Goal: Contribute content: Add original content to the website for others to see

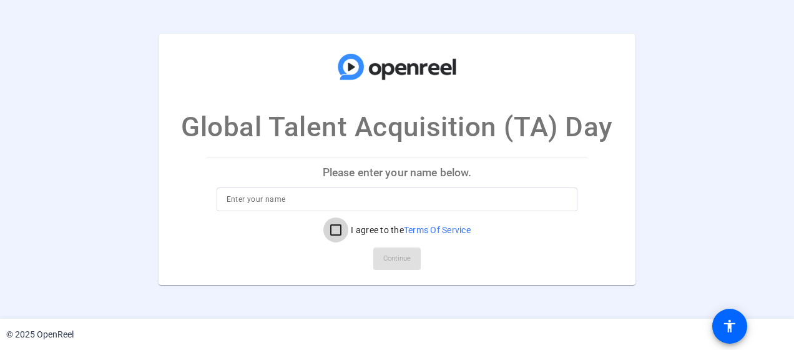
click at [346, 228] on input "I agree to the Terms Of Service" at bounding box center [335, 229] width 25 height 25
checkbox input "true"
click at [388, 194] on input at bounding box center [397, 199] width 341 height 15
type input "[PERSON_NAME]"
click at [401, 260] on span "Continue" at bounding box center [396, 258] width 27 height 19
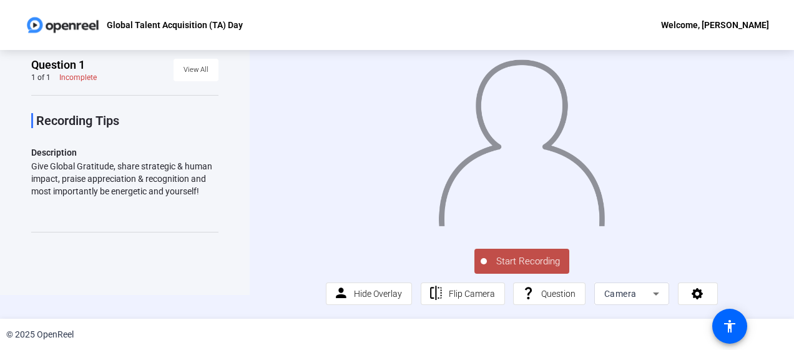
scroll to position [42, 0]
click at [700, 263] on div "Start Recording person Hide Overlay flip Flip Camera question_mark Question Cam…" at bounding box center [521, 275] width 391 height 59
click at [649, 297] on icon at bounding box center [656, 293] width 15 height 15
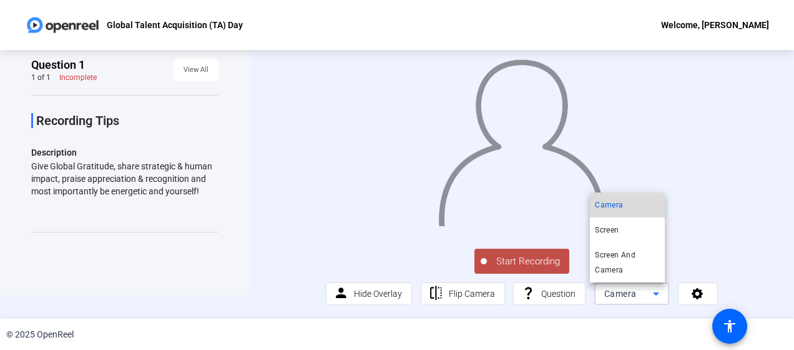
click at [632, 206] on mat-option "Camera" at bounding box center [627, 204] width 75 height 25
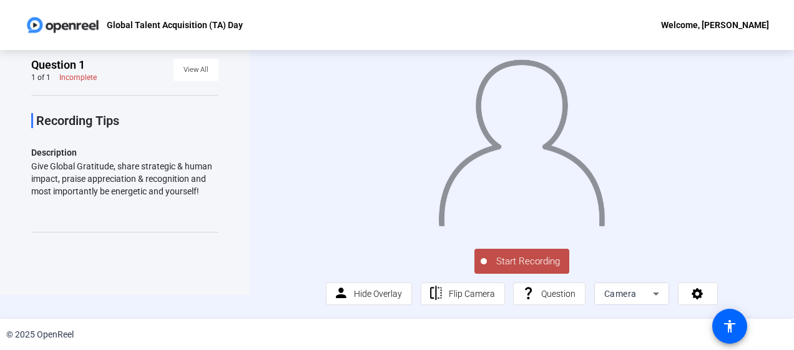
click at [616, 282] on div "Camera" at bounding box center [631, 293] width 55 height 22
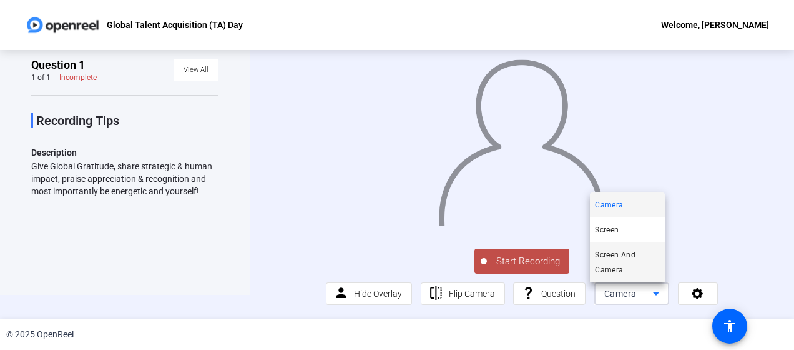
click at [619, 250] on span "Screen And Camera" at bounding box center [627, 262] width 65 height 30
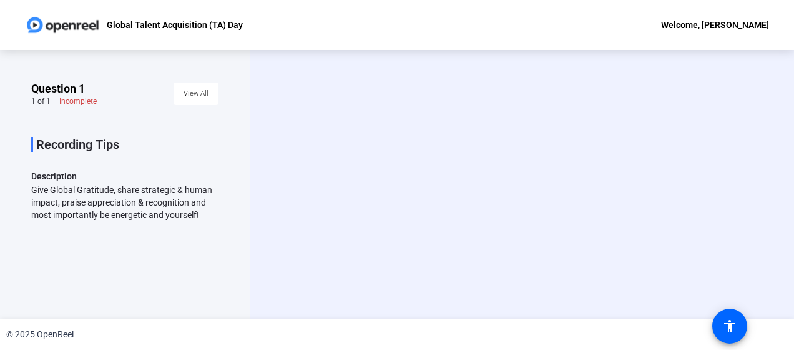
scroll to position [0, 0]
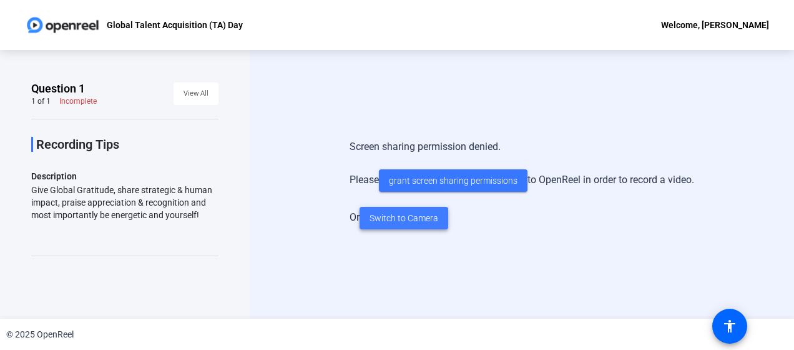
click at [415, 209] on span at bounding box center [404, 218] width 89 height 30
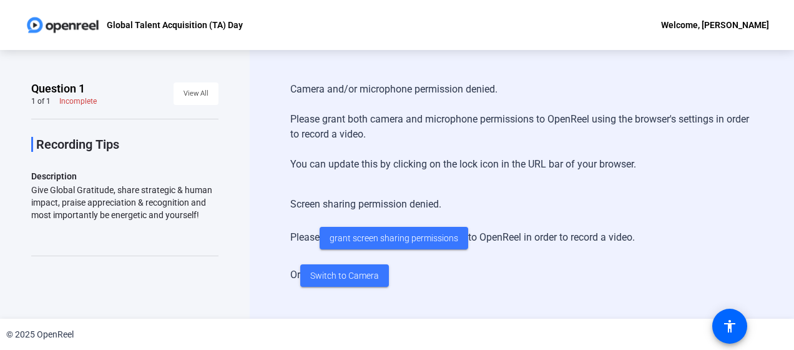
click at [559, 270] on div "Screen sharing permission denied. Please grant screen sharing permissions to Op…" at bounding box center [521, 241] width 463 height 115
